Goal: Contribute content: Add original content to the website for others to see

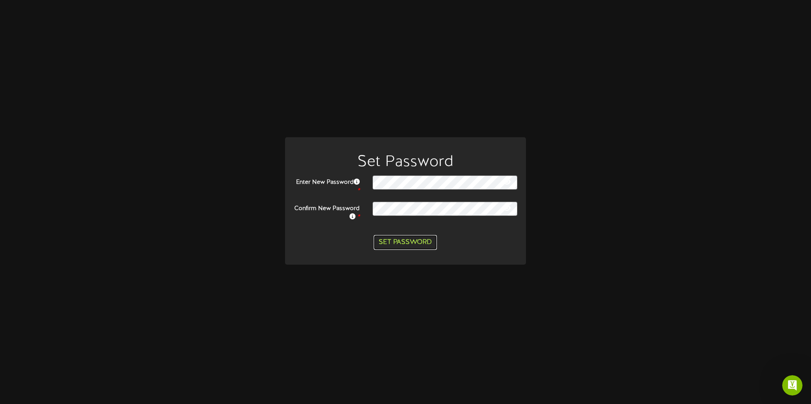
click at [406, 240] on button "Set Password" at bounding box center [405, 242] width 63 height 15
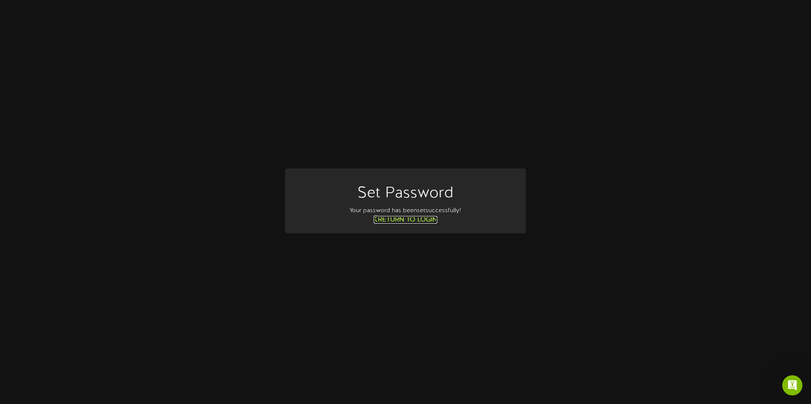
click at [416, 220] on link "Return to Login" at bounding box center [406, 220] width 64 height 8
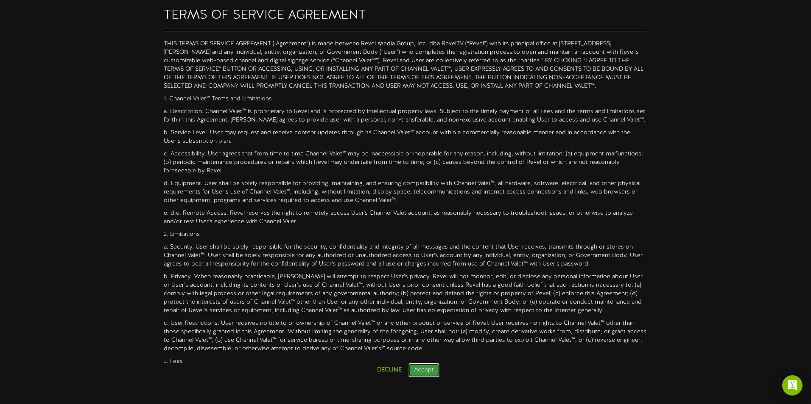
click at [413, 368] on button "Accept" at bounding box center [423, 370] width 31 height 14
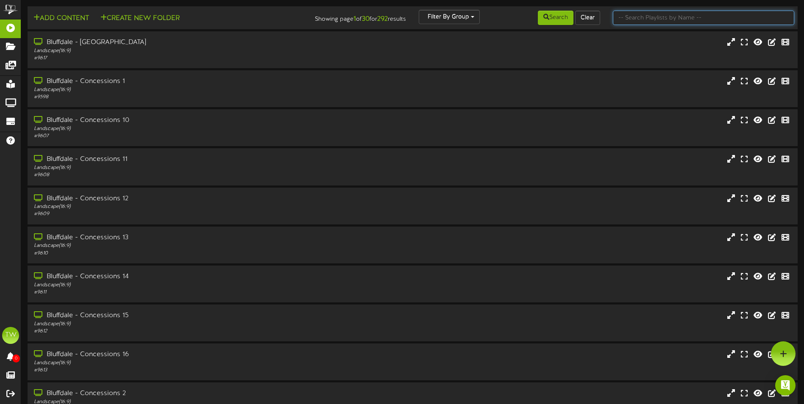
click at [632, 17] on input "text" at bounding box center [703, 18] width 181 height 14
type input "sur"
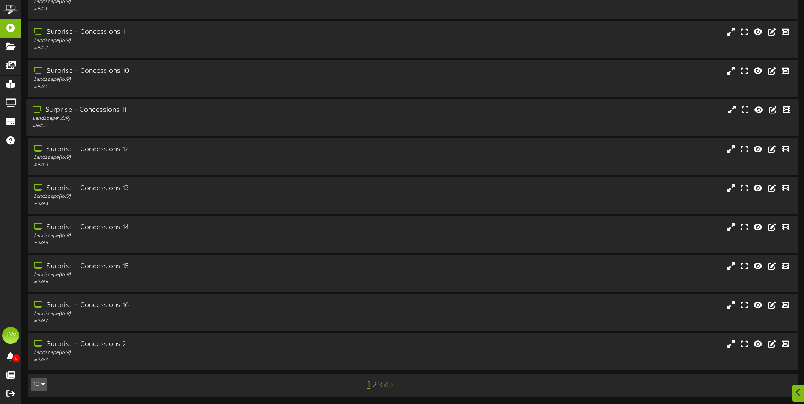
scroll to position [50, 0]
click at [379, 385] on link "3" at bounding box center [380, 384] width 4 height 9
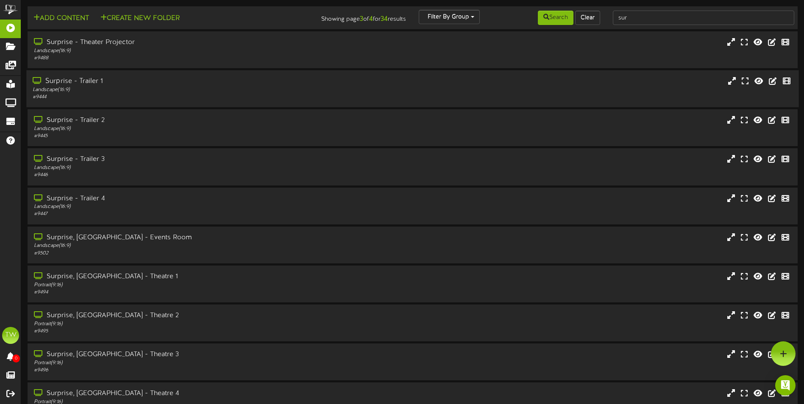
click at [84, 86] on div "Surprise - Trailer 1" at bounding box center [187, 82] width 309 height 10
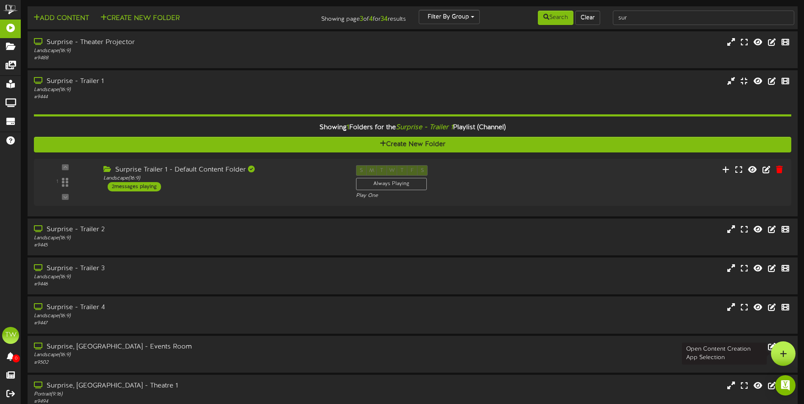
click at [786, 355] on icon at bounding box center [783, 354] width 7 height 8
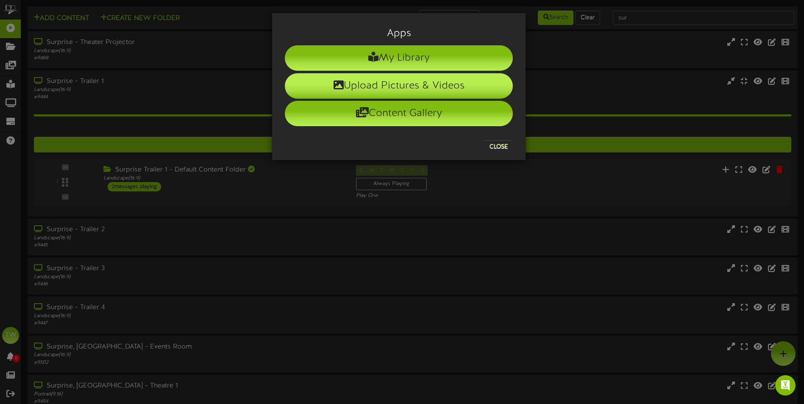
click at [388, 89] on li "Upload Pictures & Videos" at bounding box center [399, 85] width 228 height 25
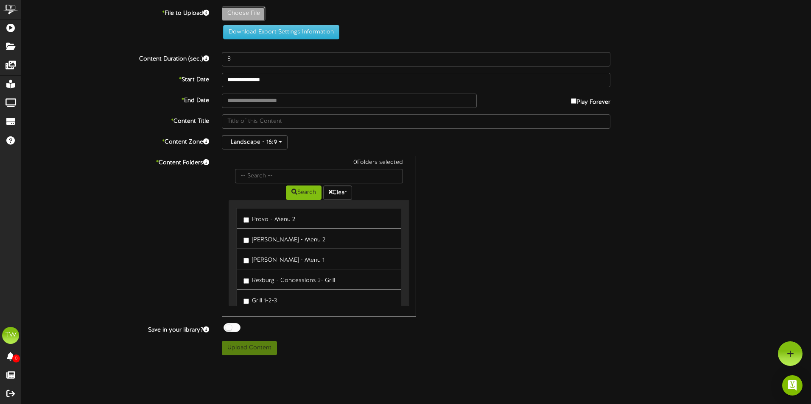
type input "**********"
type input "AFA_TFAWTR011WY0_Trailer1StarsFullLength225DigitalCPNRDecember19_RM2"
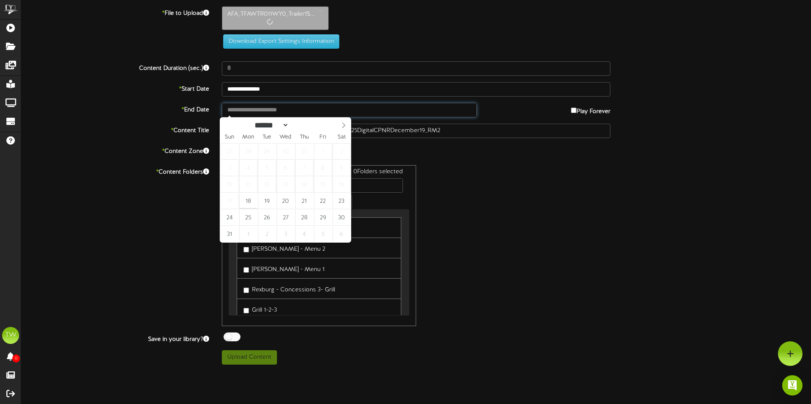
click at [244, 110] on input "text" at bounding box center [349, 110] width 255 height 14
type input "**********"
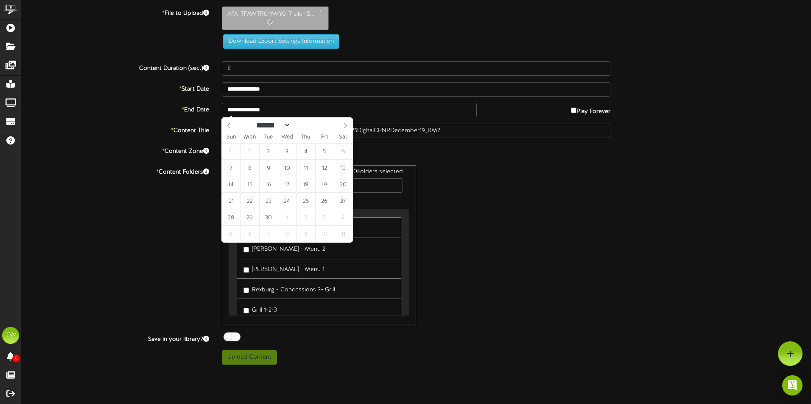
click at [346, 127] on icon at bounding box center [345, 126] width 3 height 6
click at [345, 128] on icon at bounding box center [345, 126] width 6 height 6
select select "**"
click at [345, 128] on icon at bounding box center [345, 126] width 6 height 6
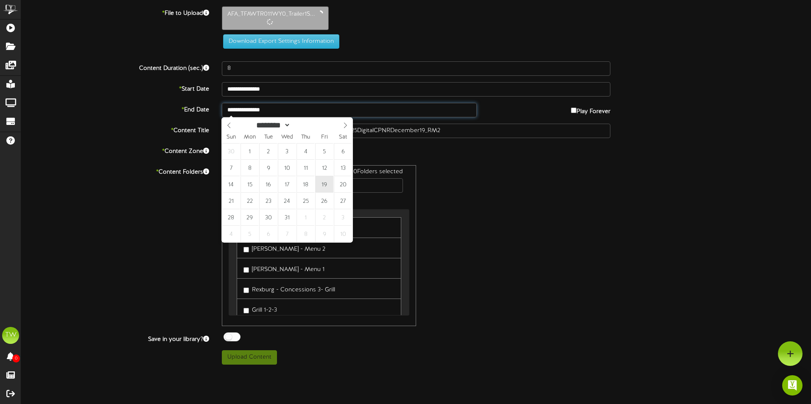
type input "**********"
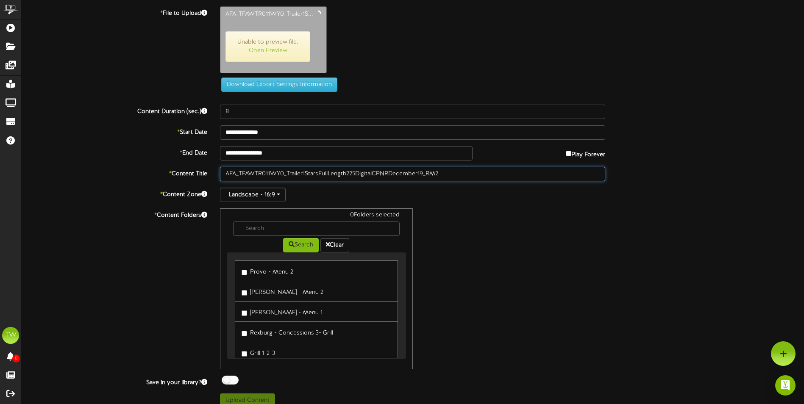
click at [445, 174] on input "AFA_TFAWTR011WY0_Trailer1StarsFullLength225DigitalCPNRDecember19_RM2" at bounding box center [412, 174] width 385 height 14
drag, startPoint x: 444, startPoint y: 174, endPoint x: 210, endPoint y: 171, distance: 234.1
click at [210, 171] on div "* Content Title AFA_TFAWTR011WY0_Trailer1StarsFullLength225DigitalCPNRDecember1…" at bounding box center [413, 174] width 796 height 14
type input "Avatar 3"
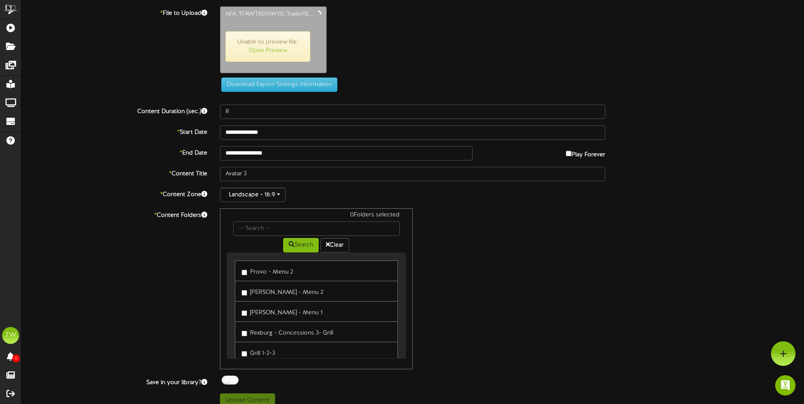
click at [140, 265] on div "* Content Folders 0 Folders selected Search Clear Provo - Menu 2 [PERSON_NAME] …" at bounding box center [413, 289] width 796 height 161
click at [282, 230] on input "text" at bounding box center [316, 229] width 166 height 14
type input "sur"
click at [306, 271] on label "Surprise Trailer 1 - Default Content Folder" at bounding box center [302, 270] width 121 height 11
click at [248, 311] on label "Surprise Trailer 3 - Default Content Folder" at bounding box center [303, 311] width 122 height 11
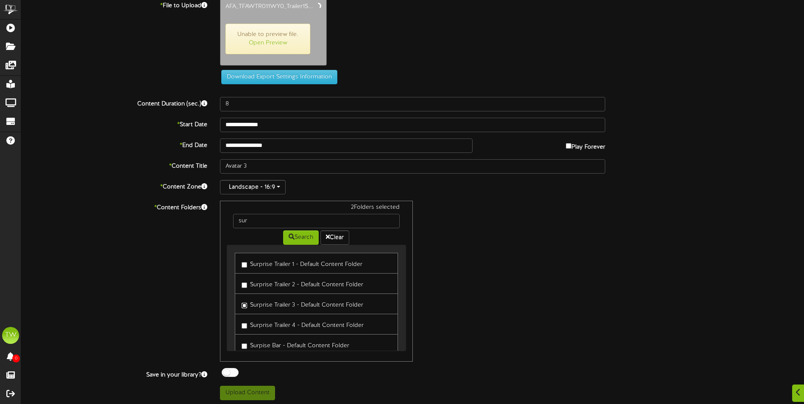
scroll to position [10, 0]
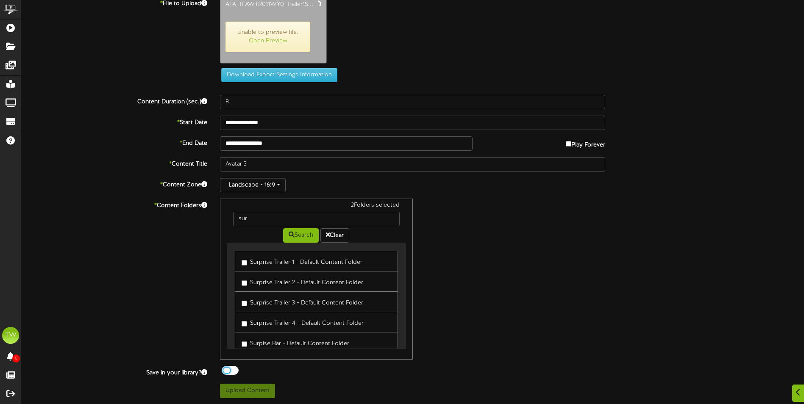
click at [225, 370] on div at bounding box center [230, 370] width 17 height 9
type input "145"
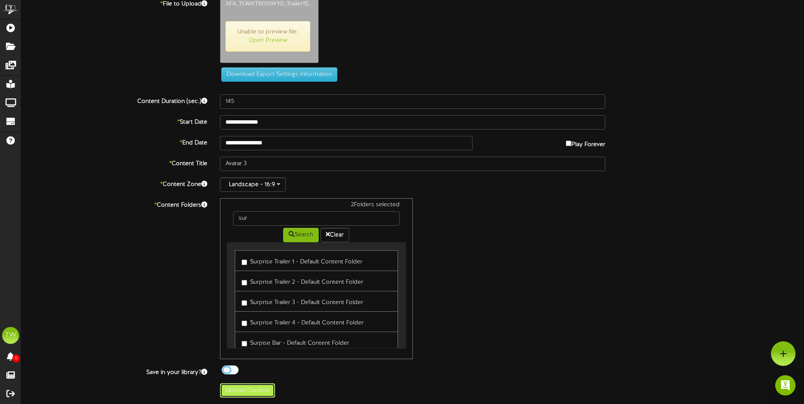
click at [248, 391] on button "Upload Content" at bounding box center [247, 391] width 55 height 14
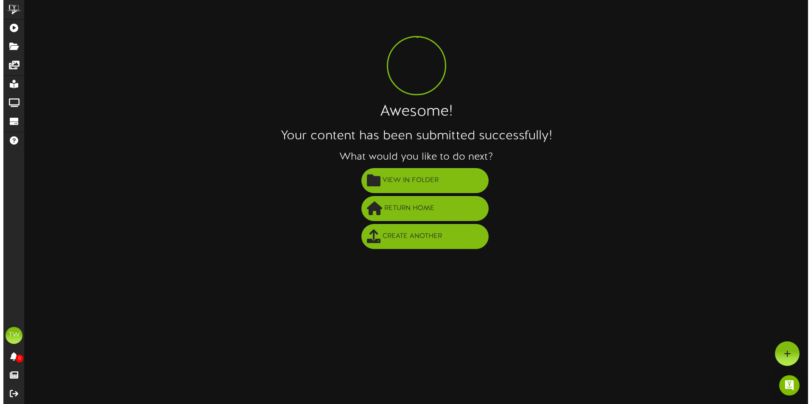
scroll to position [0, 0]
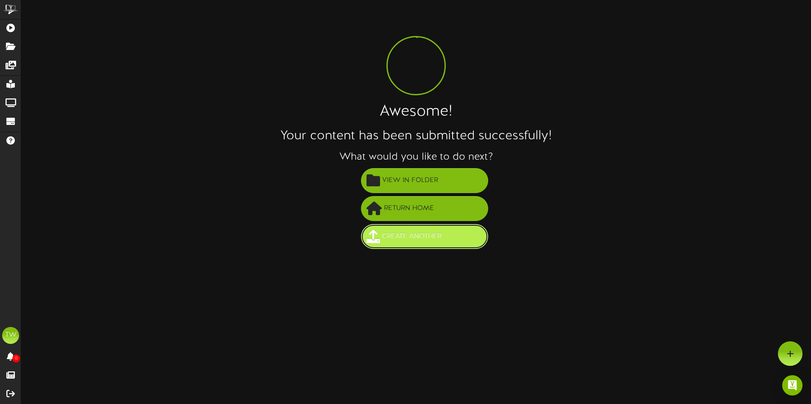
click at [401, 235] on span "Create Another" at bounding box center [412, 237] width 64 height 14
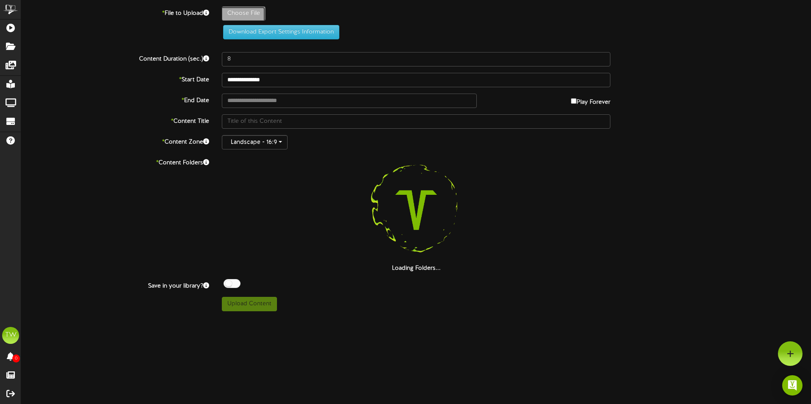
type input "**********"
type input "GabbysDollhouse"
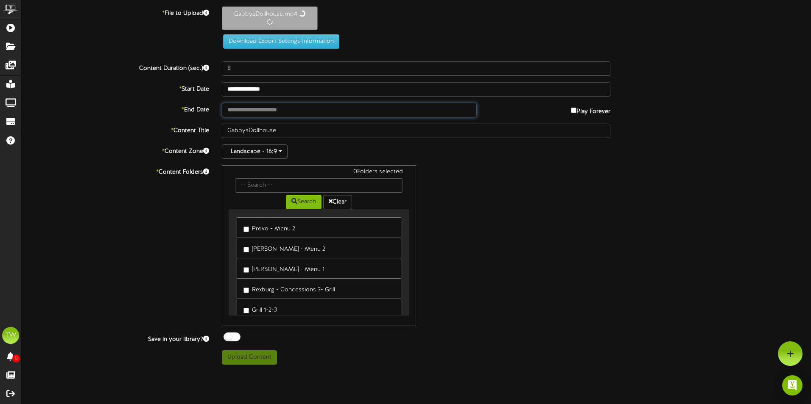
click at [254, 112] on input "text" at bounding box center [349, 110] width 255 height 14
type input "**********"
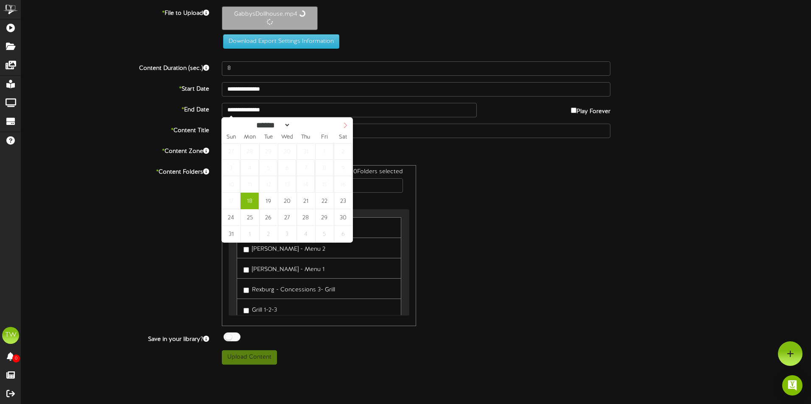
select select "*"
click at [345, 126] on icon at bounding box center [345, 126] width 6 height 6
type input "**********"
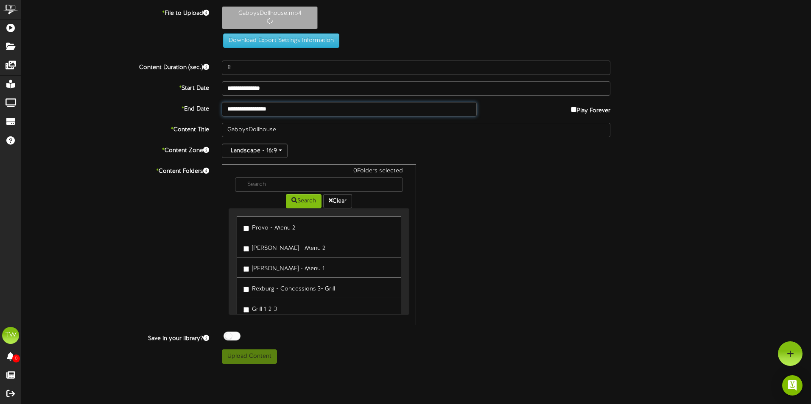
type input "131"
click at [264, 183] on input "text" at bounding box center [319, 185] width 168 height 14
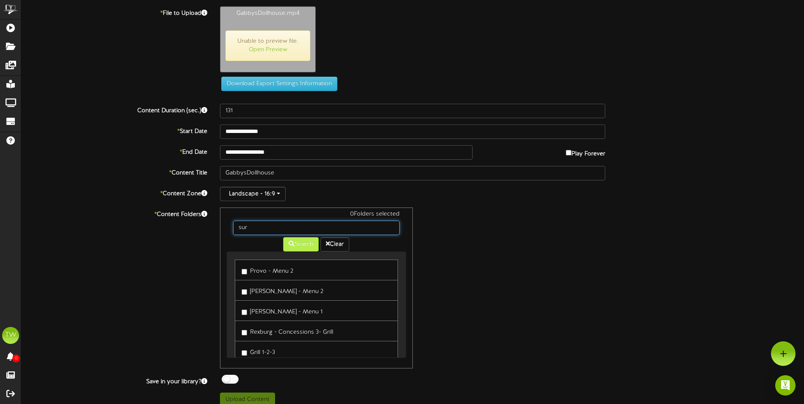
type input "sur"
click at [300, 247] on button "Search" at bounding box center [301, 244] width 36 height 14
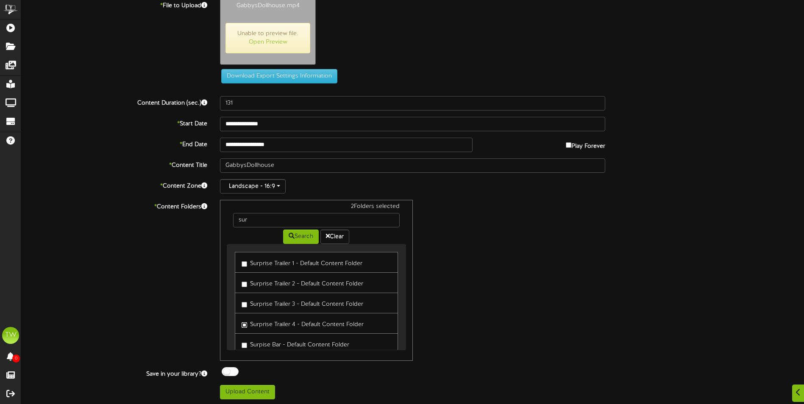
scroll to position [9, 0]
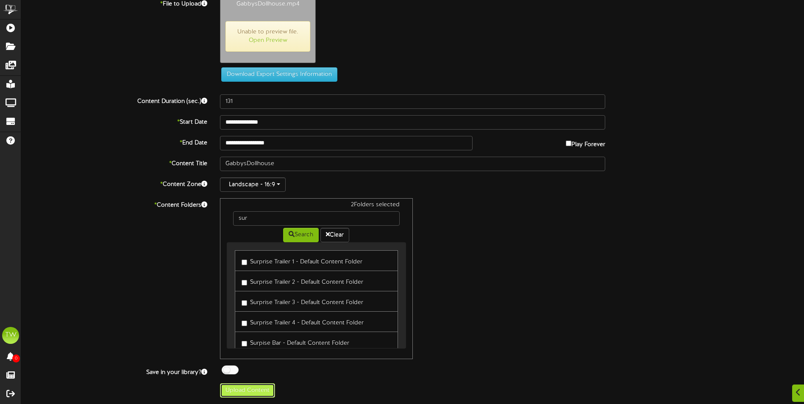
click at [251, 389] on button "Upload Content" at bounding box center [247, 391] width 55 height 14
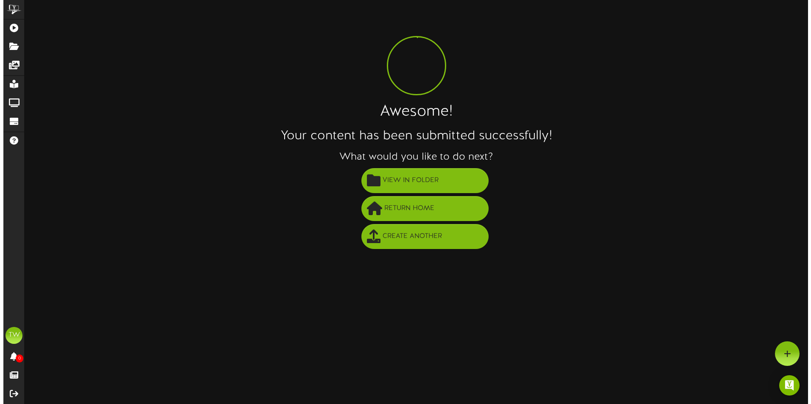
scroll to position [0, 0]
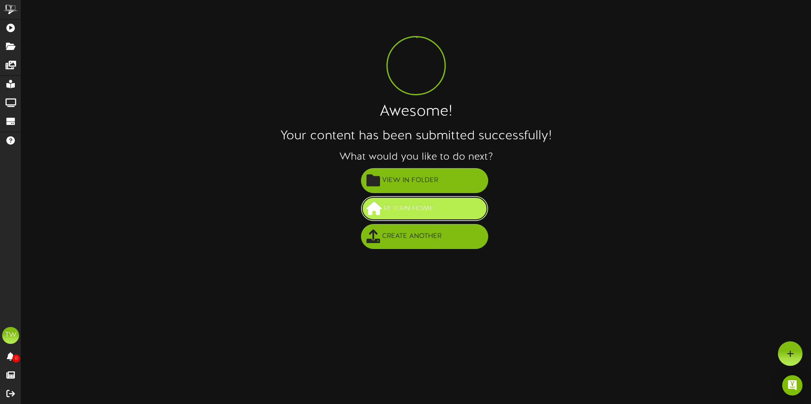
click at [412, 207] on span "Return Home" at bounding box center [409, 209] width 54 height 14
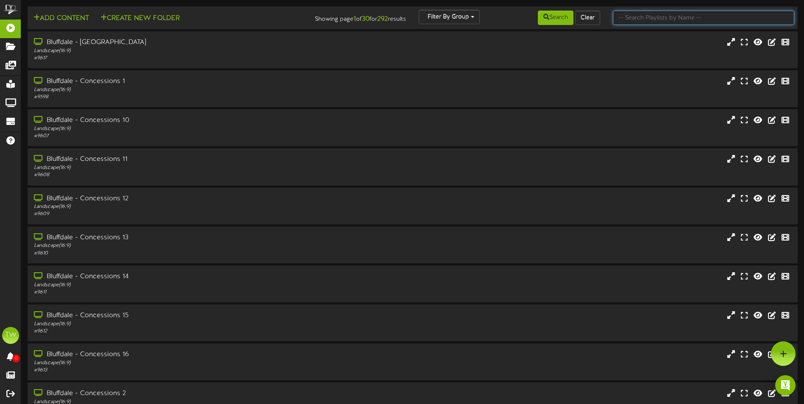
click at [635, 19] on input "text" at bounding box center [703, 18] width 181 height 14
type input "sur"
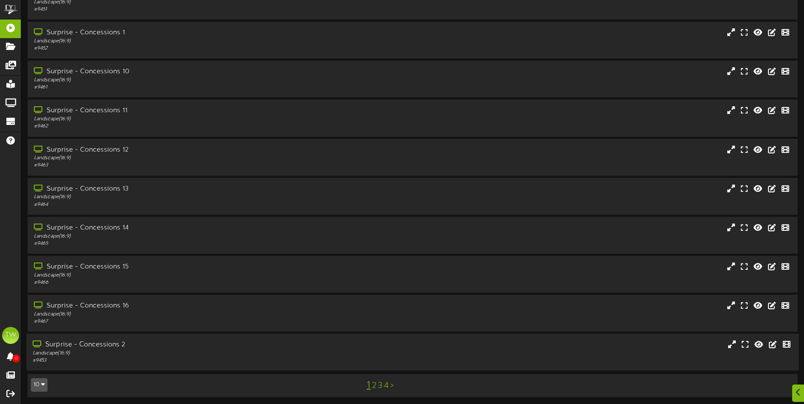
scroll to position [50, 0]
click at [380, 385] on link "3" at bounding box center [380, 384] width 4 height 9
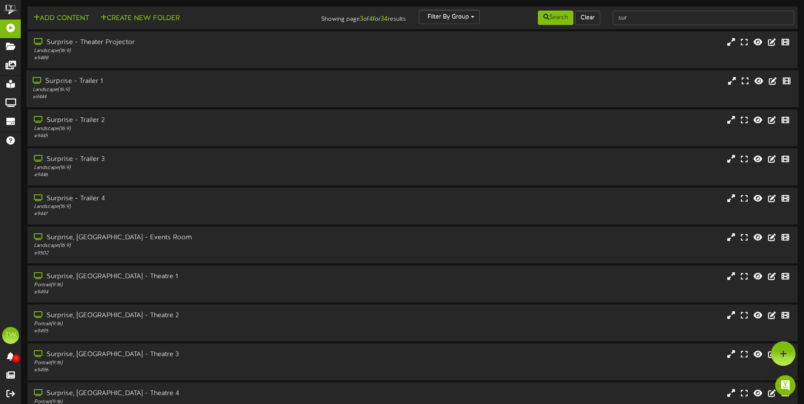
click at [72, 81] on div "Surprise - Trailer 1" at bounding box center [187, 82] width 309 height 10
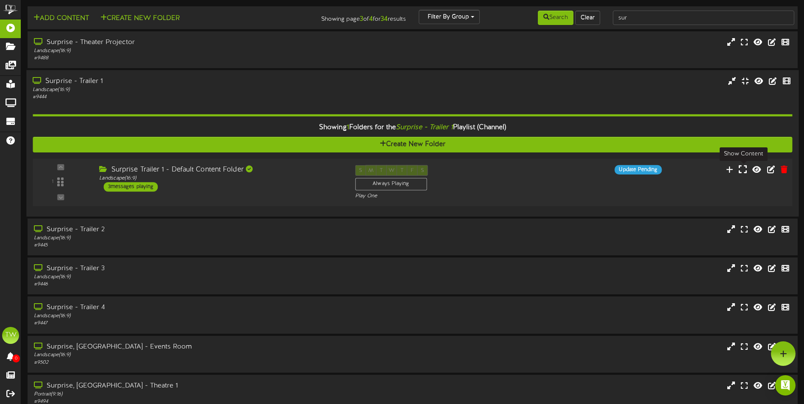
click at [748, 169] on button at bounding box center [743, 170] width 14 height 13
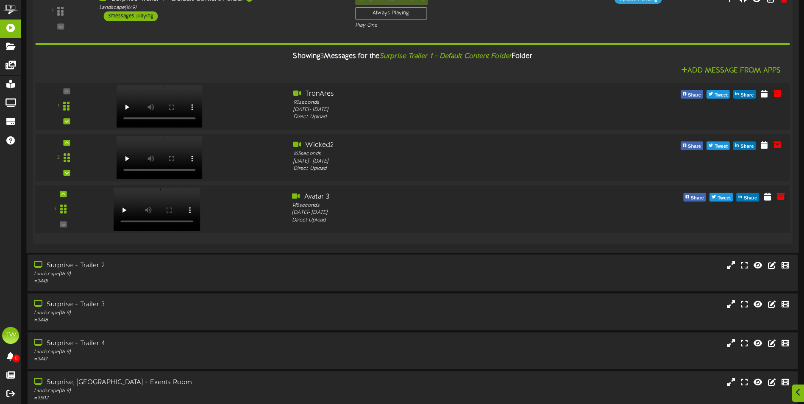
scroll to position [212, 0]
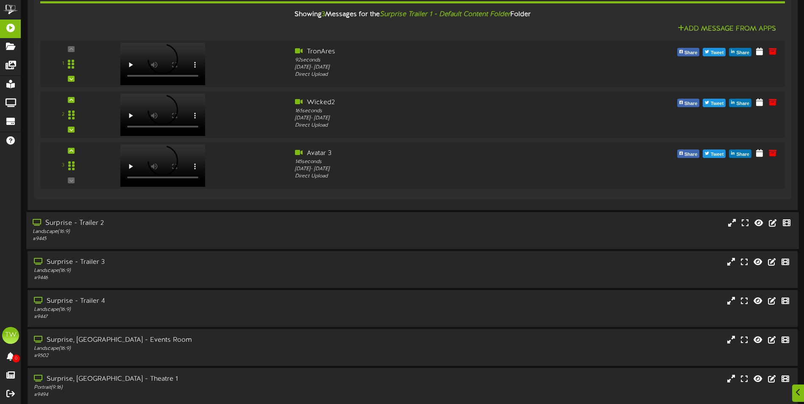
click at [128, 225] on div "Surprise - Trailer 2" at bounding box center [187, 224] width 309 height 10
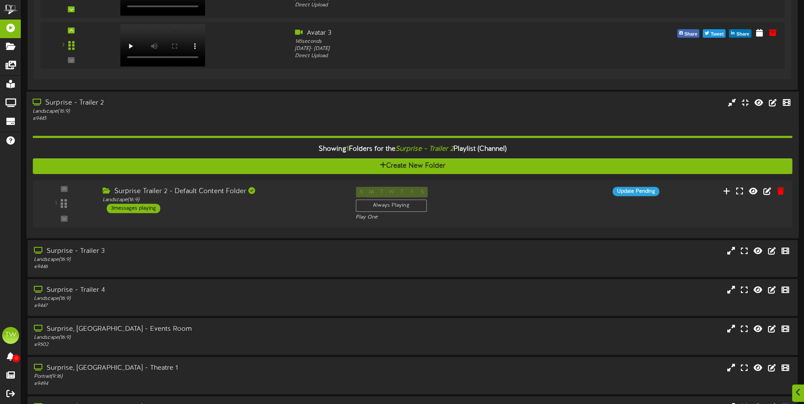
scroll to position [339, 0]
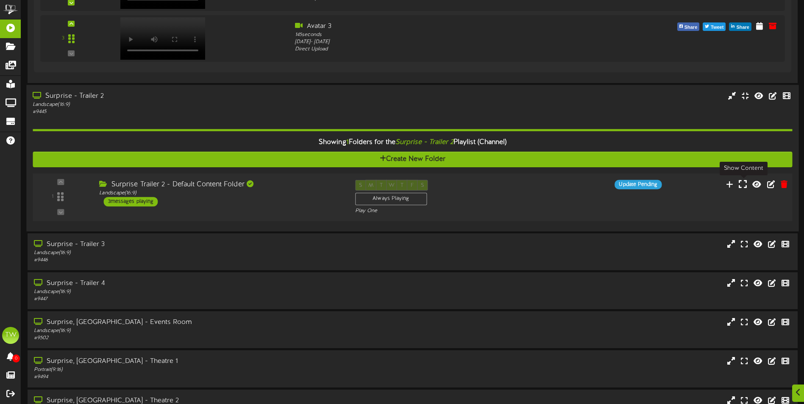
click at [744, 188] on icon at bounding box center [743, 183] width 8 height 9
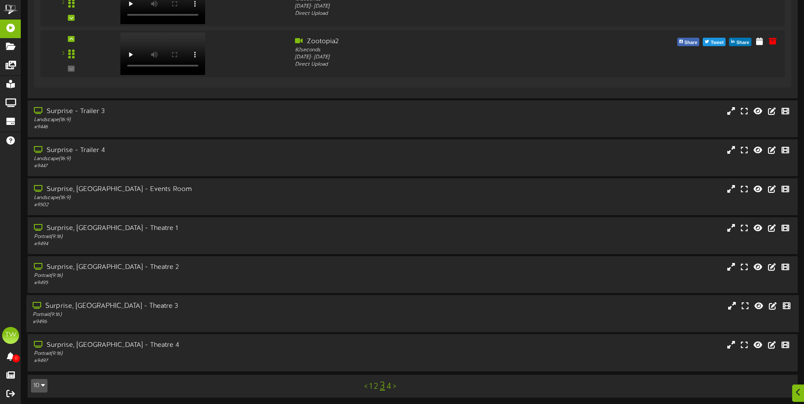
scroll to position [678, 0]
click at [101, 231] on div "Surprise, AZ - Theatre 1" at bounding box center [187, 228] width 309 height 10
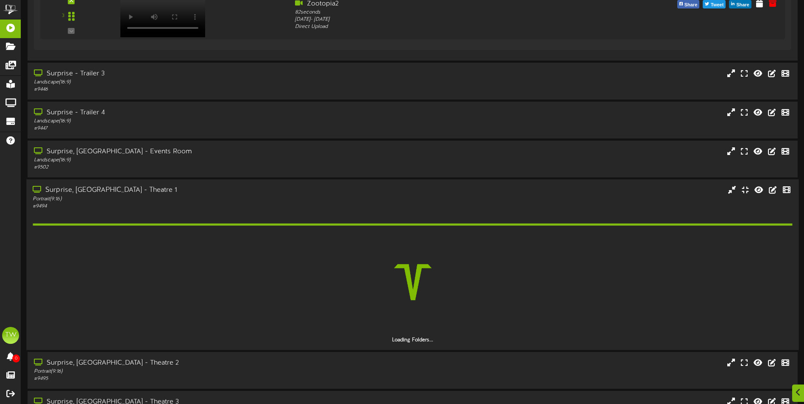
scroll to position [721, 0]
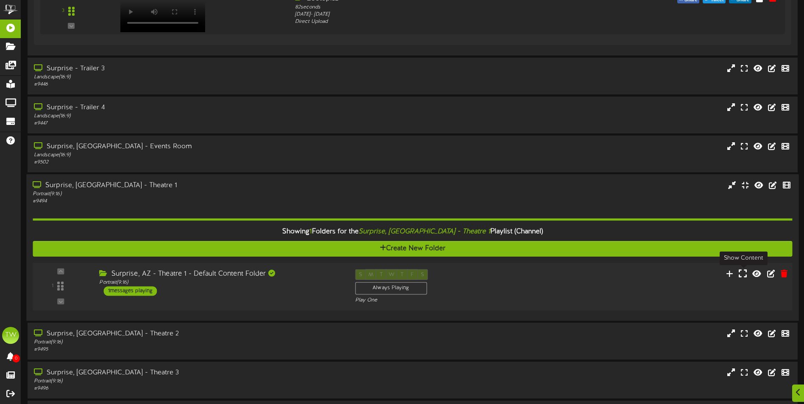
click at [745, 277] on icon at bounding box center [743, 273] width 8 height 9
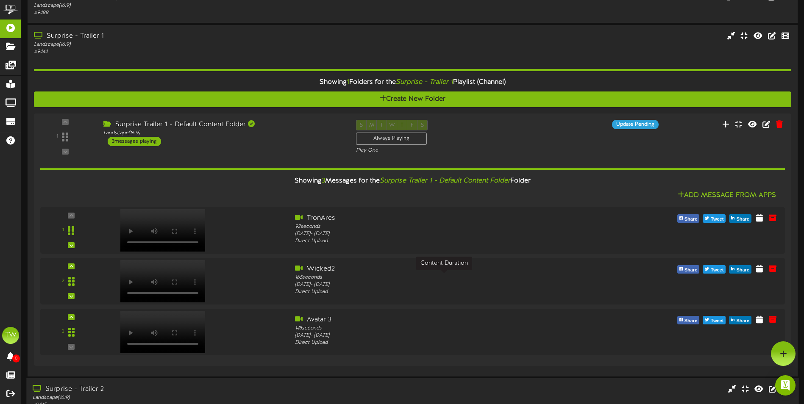
scroll to position [0, 0]
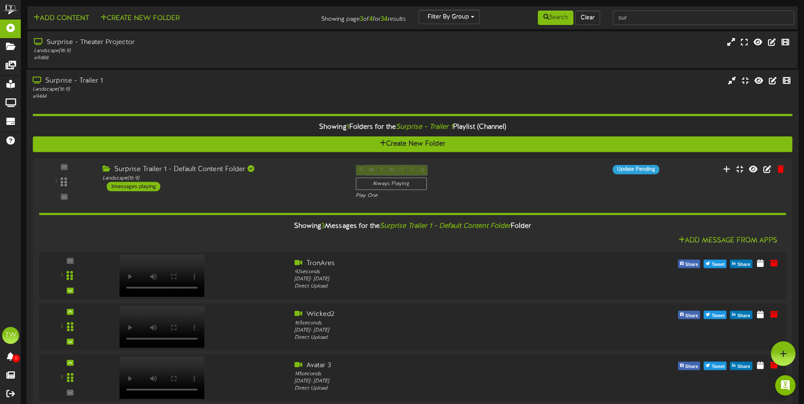
click at [72, 81] on div "Surprise - Trailer 1" at bounding box center [187, 81] width 309 height 10
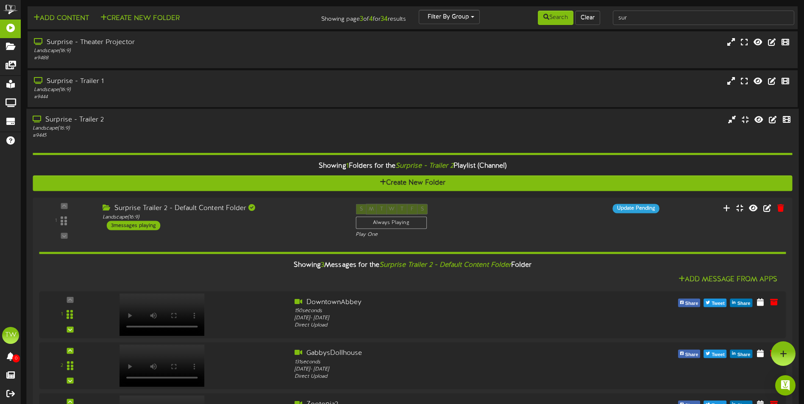
click at [71, 122] on div "Surprise - Trailer 2" at bounding box center [187, 120] width 309 height 10
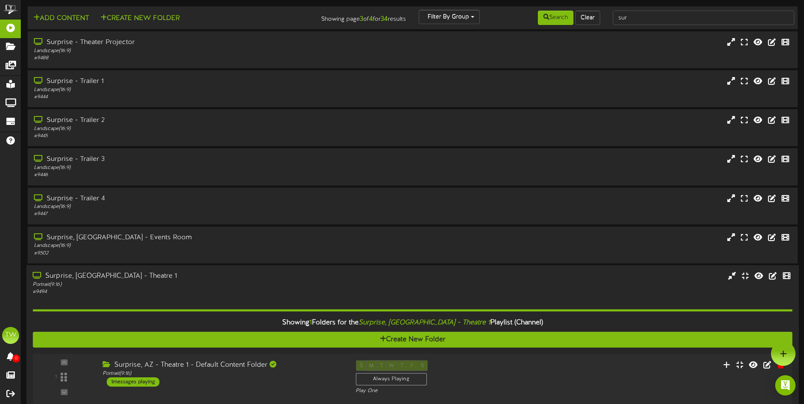
click at [66, 277] on div "Surprise, [GEOGRAPHIC_DATA] - Theatre 1" at bounding box center [187, 277] width 309 height 10
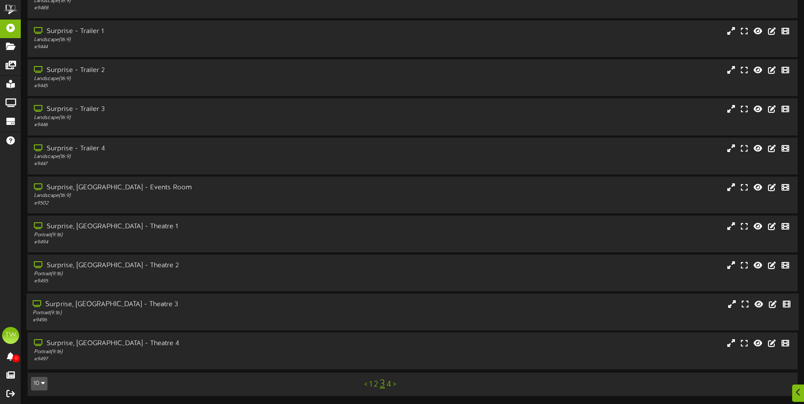
scroll to position [50, 0]
click at [371, 385] on link "1" at bounding box center [370, 384] width 3 height 9
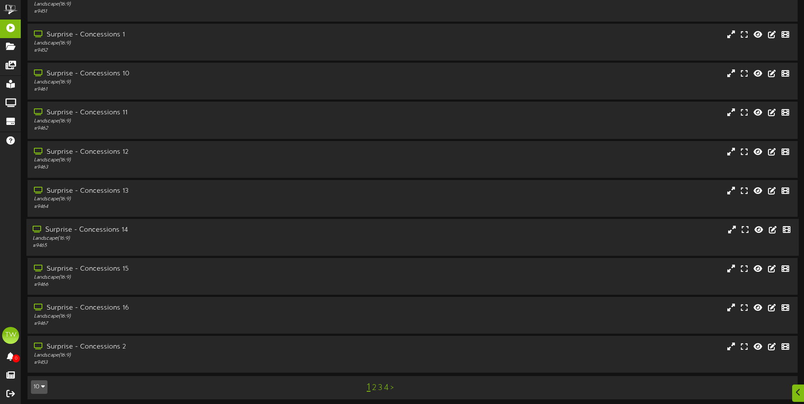
scroll to position [50, 0]
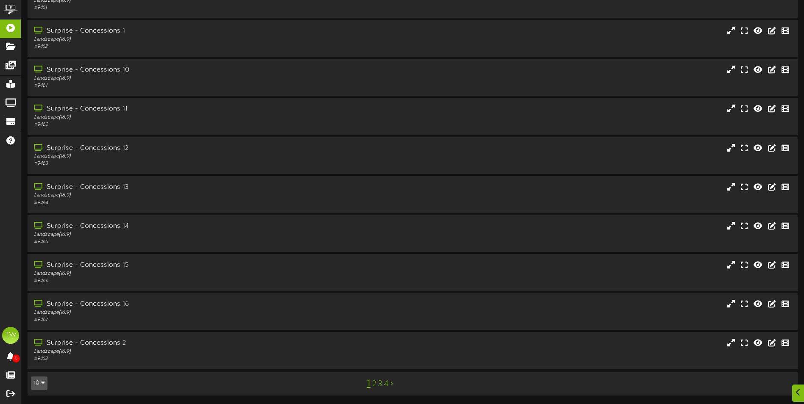
click at [374, 385] on link "2" at bounding box center [374, 384] width 4 height 9
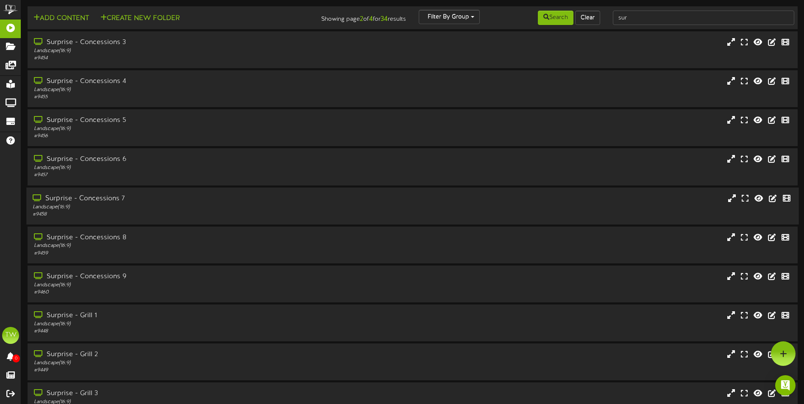
click at [615, 216] on div "Surprise - Concessions 7 Landscape ( 16:9 ) # 9458" at bounding box center [412, 206] width 773 height 24
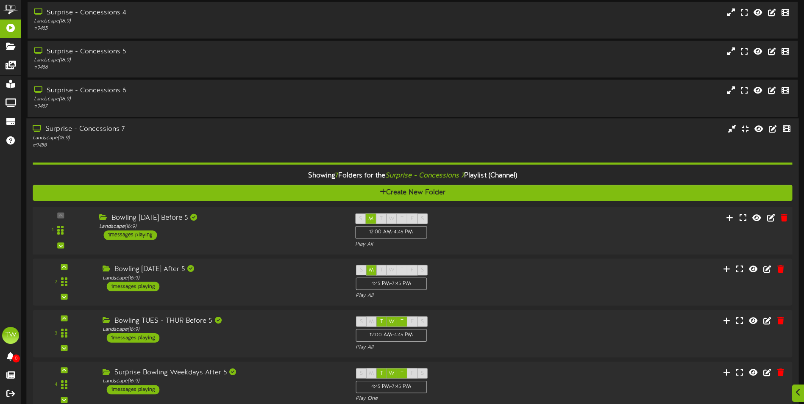
scroll to position [85, 0]
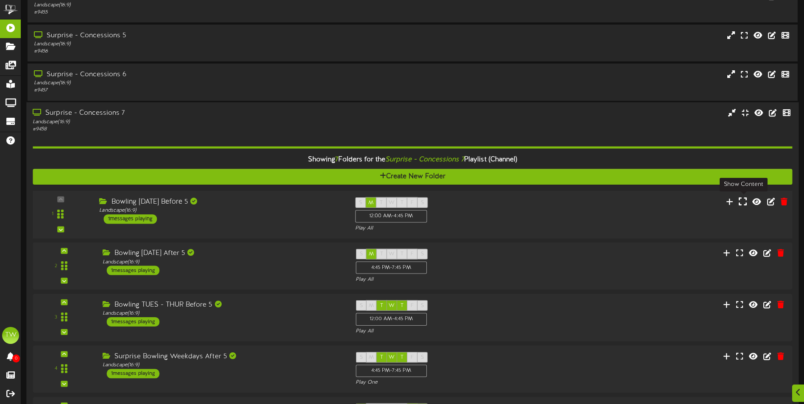
click at [743, 204] on icon at bounding box center [743, 201] width 8 height 9
